Goal: Transaction & Acquisition: Purchase product/service

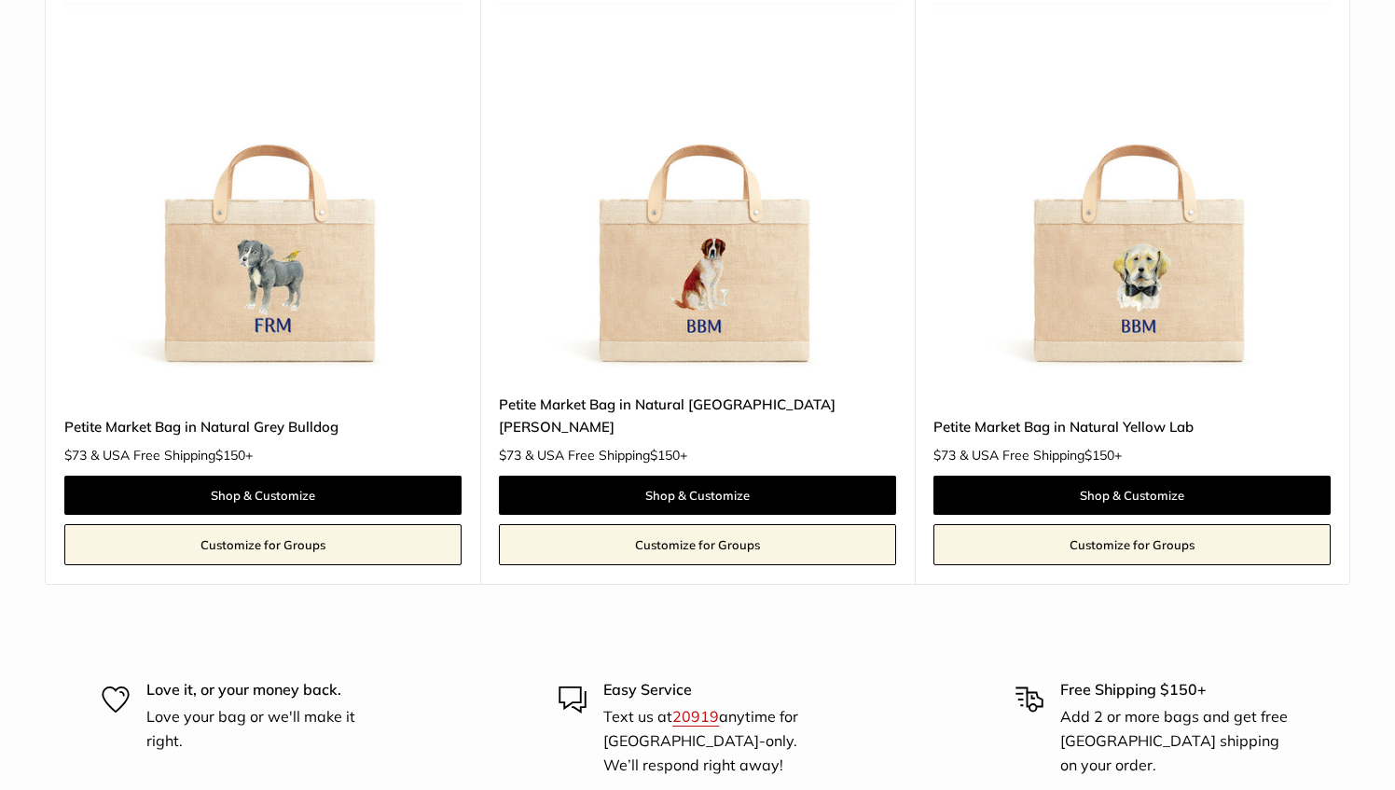
drag, startPoint x: 1385, startPoint y: 68, endPoint x: 1352, endPoint y: 481, distance: 414.3
click at [1352, 481] on html "Add $150 for USA FREE SHIPPING! Help Center Text Us Email Us *** *** *** *** **…" at bounding box center [697, 395] width 1395 height 790
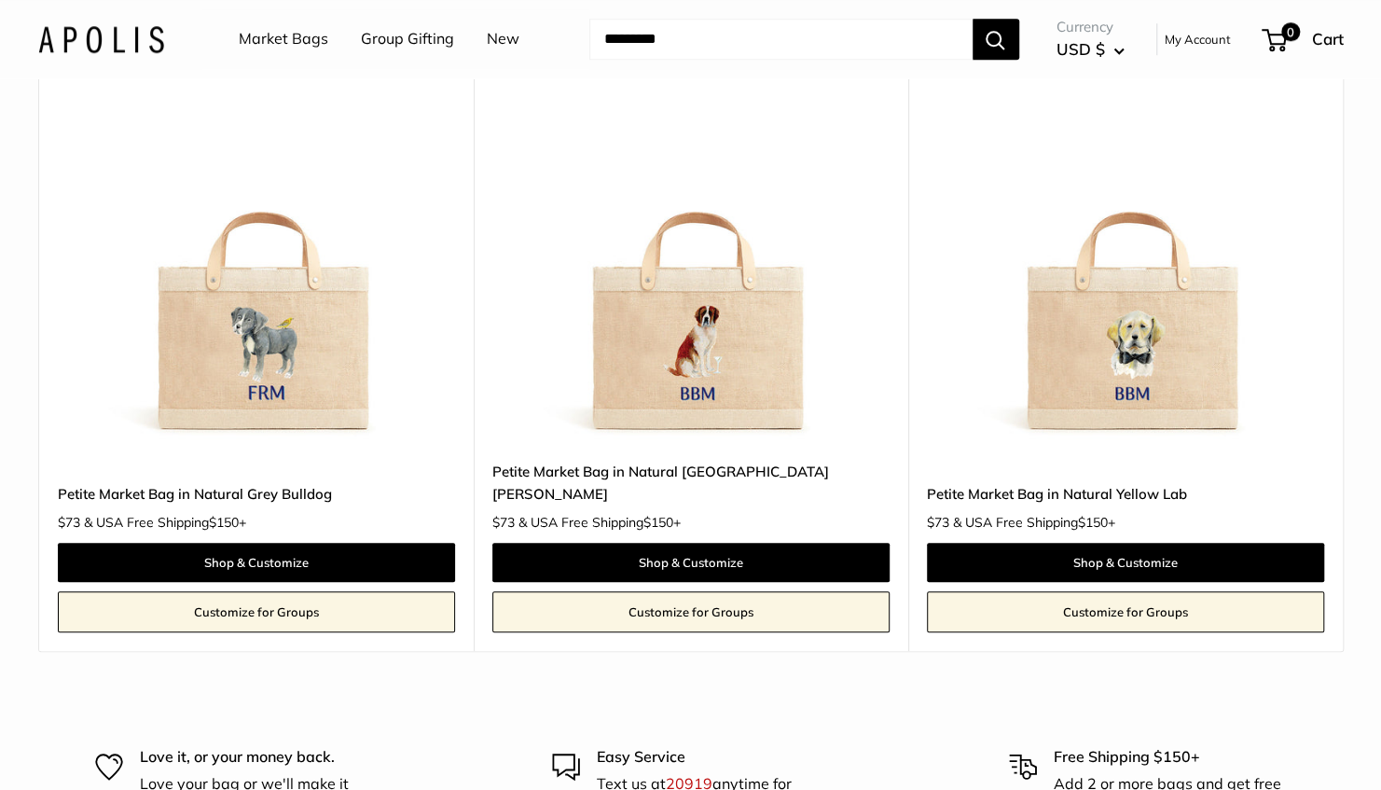
scroll to position [968, 0]
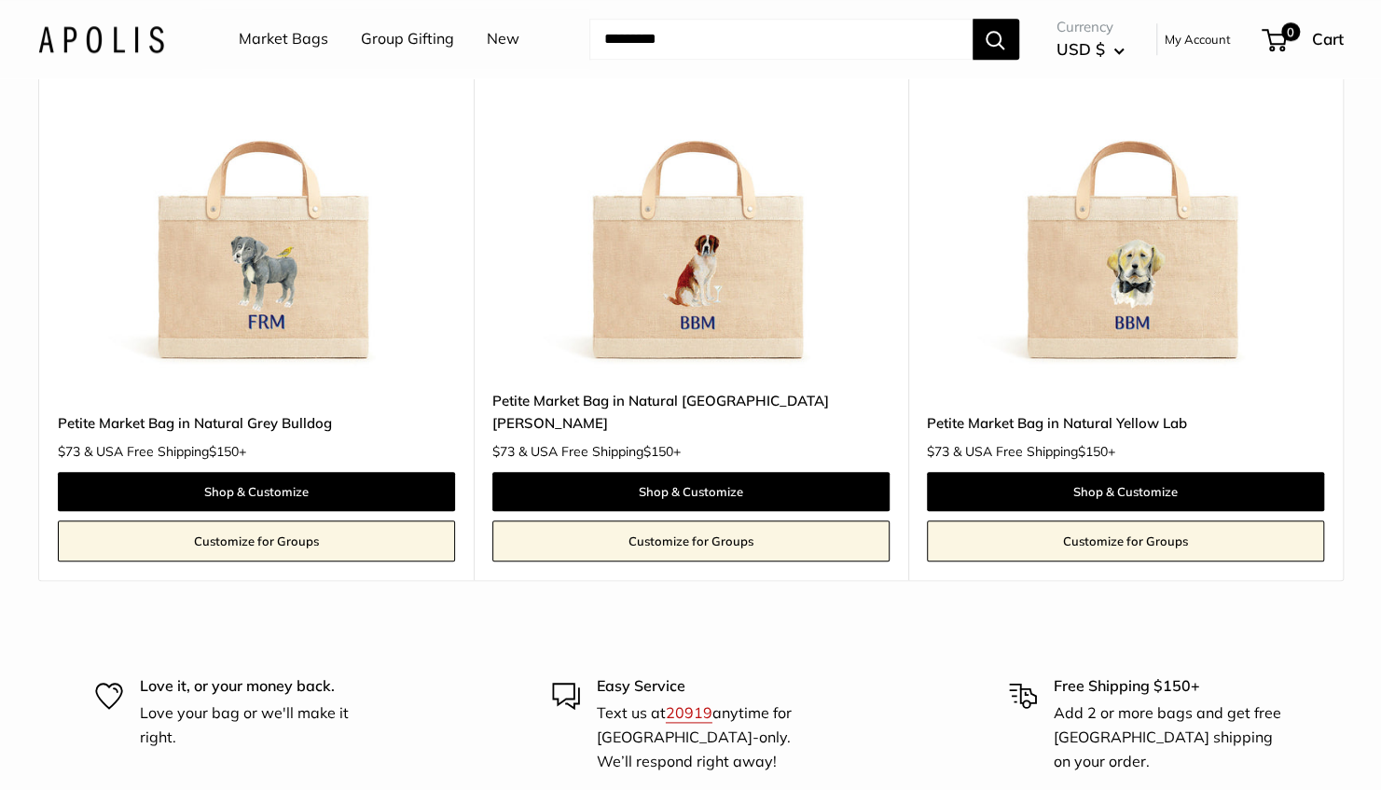
click at [0, 0] on img at bounding box center [0, 0] width 0 height 0
